Goal: Browse casually: Explore the website without a specific task or goal

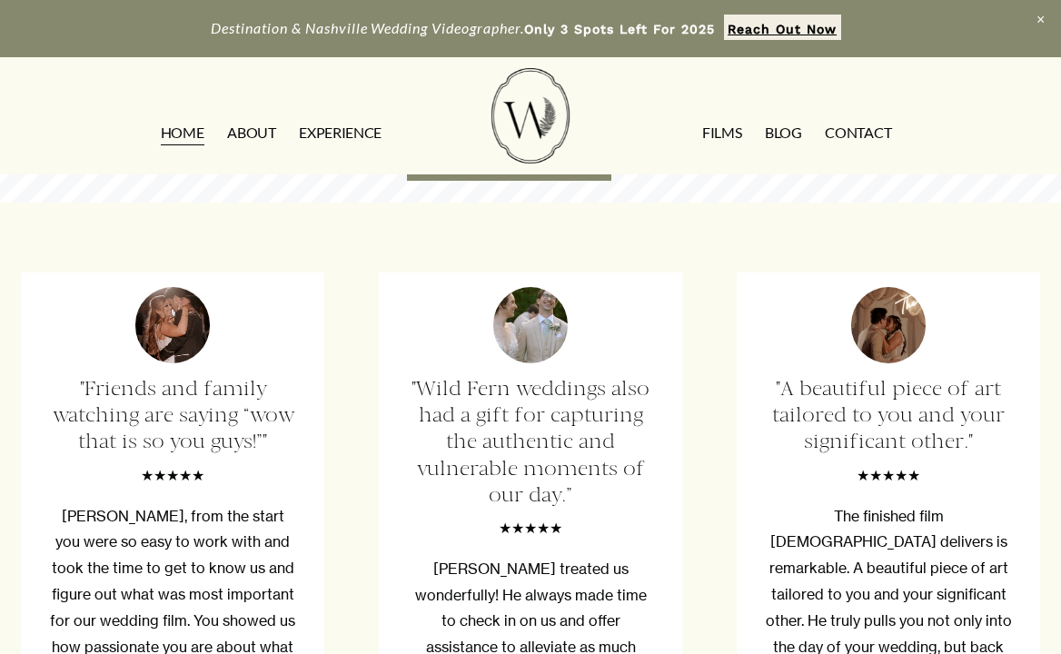
scroll to position [4362, 0]
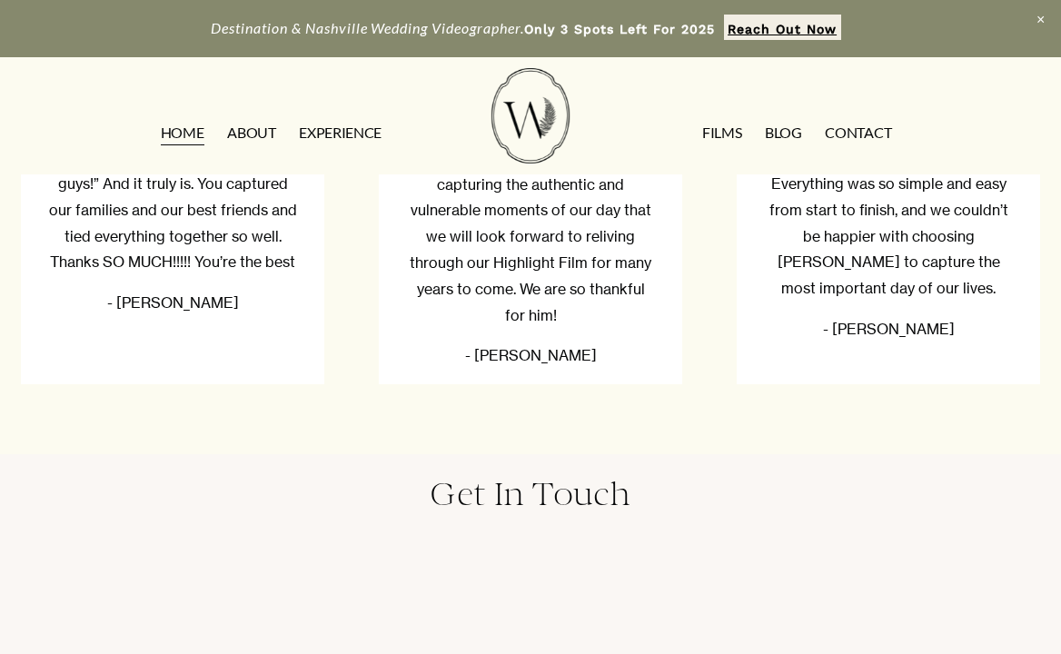
click at [338, 127] on link "EXPERIENCE" at bounding box center [340, 132] width 83 height 29
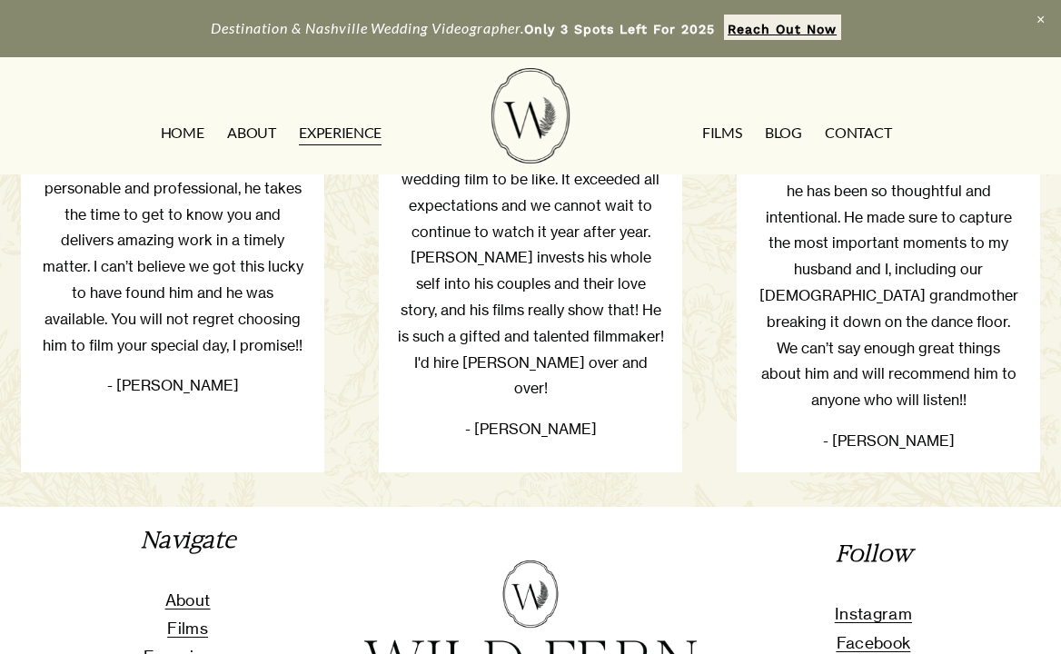
scroll to position [3635, 0]
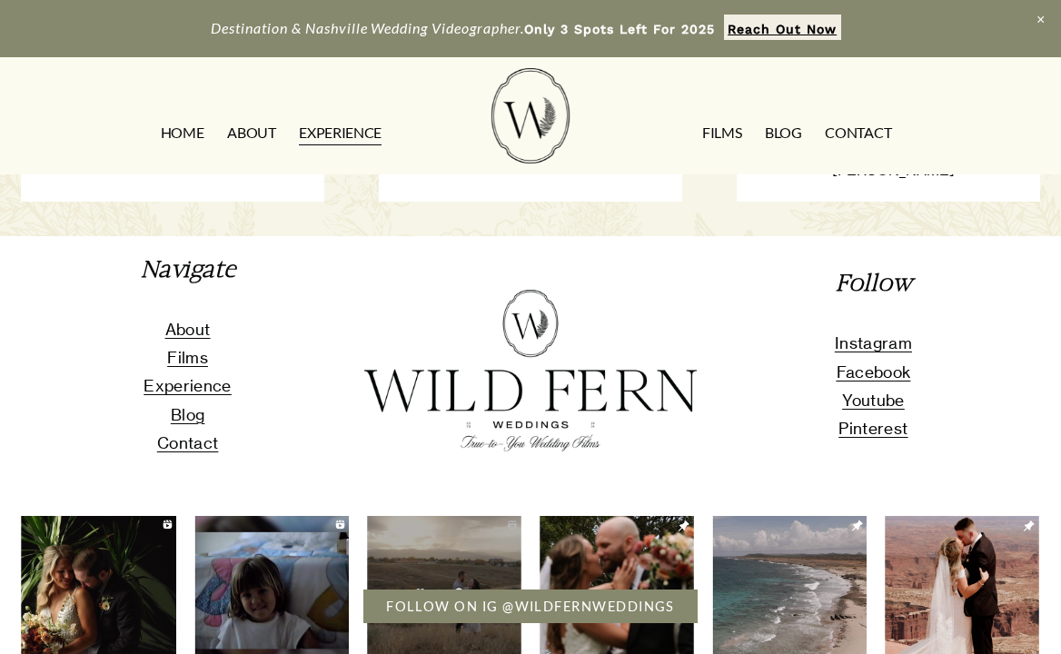
click at [195, 377] on span "Experience" at bounding box center [187, 385] width 87 height 19
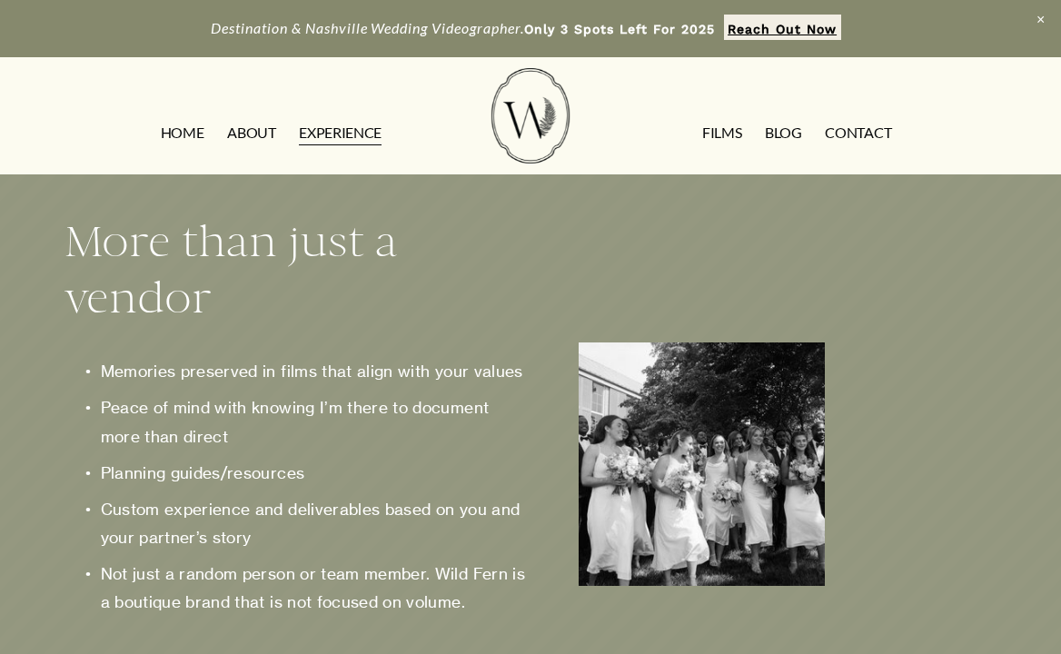
scroll to position [2544, 0]
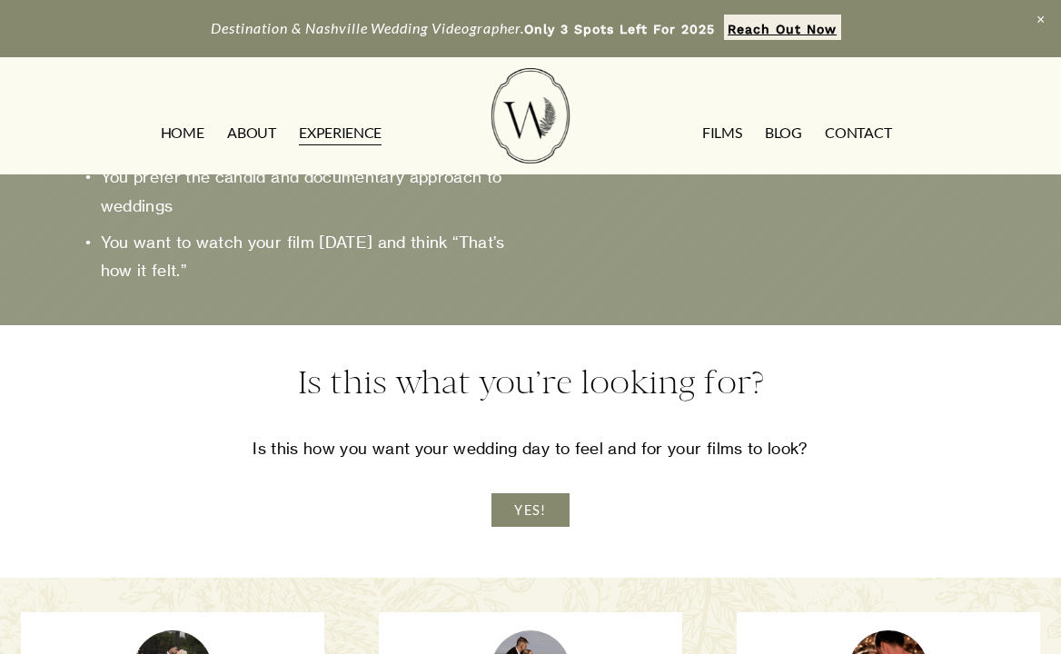
click at [720, 130] on link "FILMS" at bounding box center [721, 132] width 39 height 29
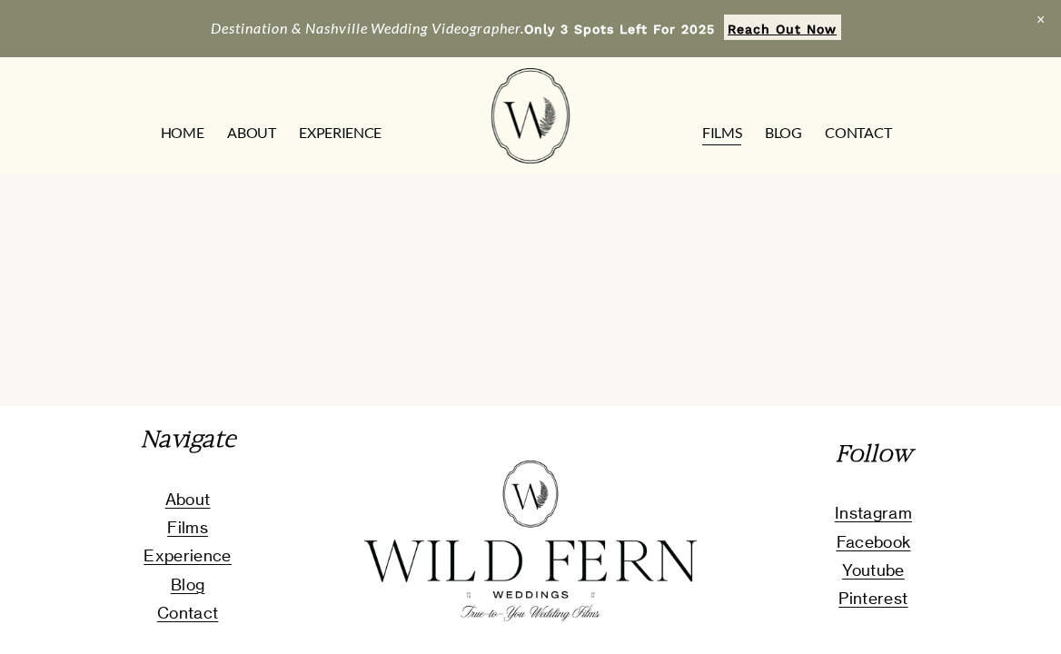
scroll to position [2454, 0]
